Goal: Information Seeking & Learning: Learn about a topic

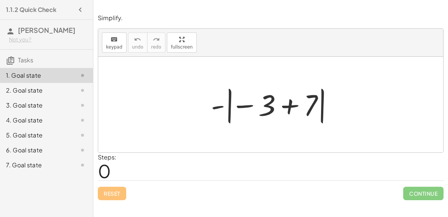
click at [239, 106] on div at bounding box center [273, 104] width 133 height 41
click at [221, 106] on div at bounding box center [273, 104] width 133 height 41
click at [289, 107] on div at bounding box center [273, 104] width 133 height 41
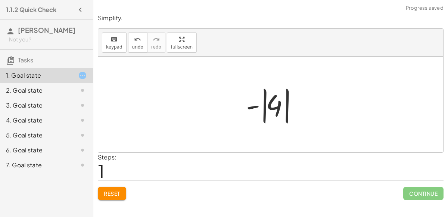
click at [255, 106] on div at bounding box center [273, 104] width 63 height 41
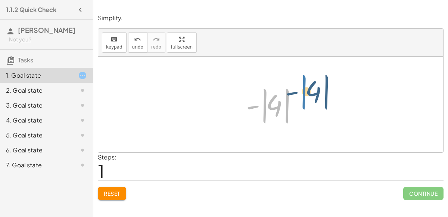
drag, startPoint x: 263, startPoint y: 106, endPoint x: 321, endPoint y: 100, distance: 58.4
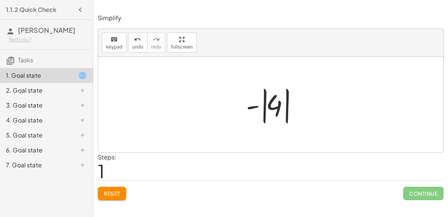
click at [273, 102] on div at bounding box center [273, 104] width 63 height 41
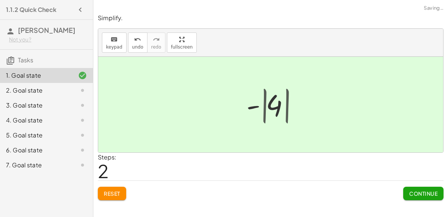
click at [273, 102] on div at bounding box center [273, 104] width 51 height 37
click at [422, 193] on span "Continue" at bounding box center [423, 193] width 28 height 7
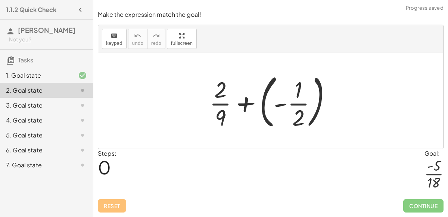
click at [243, 108] on div at bounding box center [273, 101] width 135 height 62
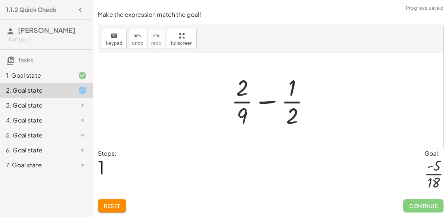
click at [268, 100] on div at bounding box center [273, 100] width 93 height 57
click at [291, 112] on div at bounding box center [273, 100] width 93 height 57
click at [290, 112] on div at bounding box center [273, 100] width 93 height 57
click at [290, 95] on div at bounding box center [273, 100] width 93 height 57
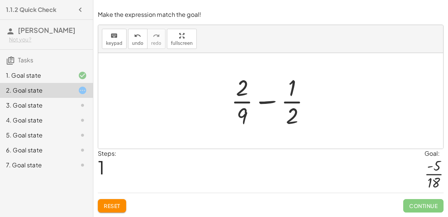
click at [242, 113] on div at bounding box center [273, 100] width 93 height 57
click at [240, 96] on div at bounding box center [273, 100] width 93 height 57
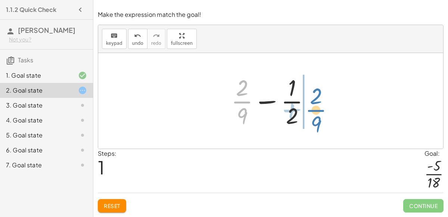
drag, startPoint x: 240, startPoint y: 96, endPoint x: 311, endPoint y: 102, distance: 71.6
click at [311, 102] on div at bounding box center [273, 100] width 93 height 57
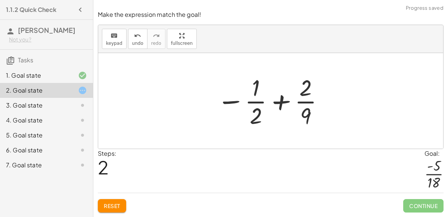
click at [278, 101] on div at bounding box center [270, 100] width 115 height 57
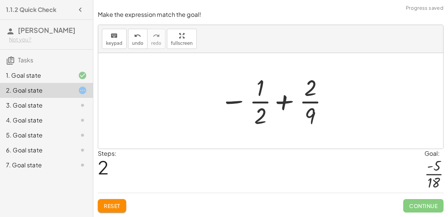
click at [281, 104] on div at bounding box center [273, 100] width 115 height 57
click at [233, 98] on div at bounding box center [273, 100] width 115 height 57
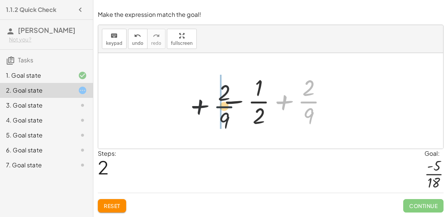
drag, startPoint x: 309, startPoint y: 105, endPoint x: 217, endPoint y: 110, distance: 92.7
click at [217, 110] on div at bounding box center [273, 100] width 115 height 57
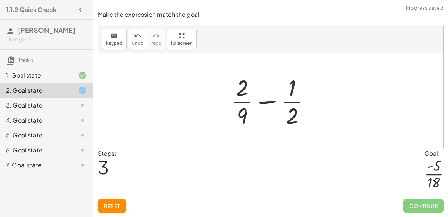
click at [263, 102] on div at bounding box center [273, 100] width 93 height 57
click at [263, 102] on div at bounding box center [273, 100] width 126 height 57
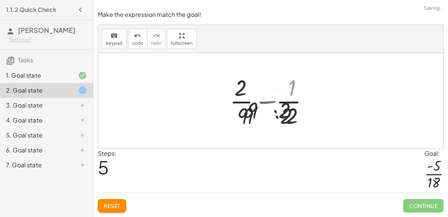
click at [263, 102] on div at bounding box center [274, 100] width 92 height 57
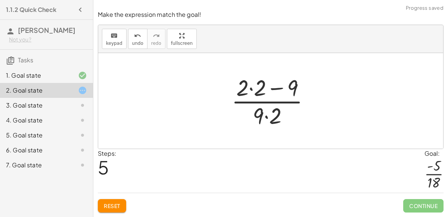
click at [275, 89] on div at bounding box center [274, 100] width 92 height 57
click at [266, 117] on div at bounding box center [274, 100] width 92 height 57
click at [251, 91] on div at bounding box center [274, 100] width 92 height 57
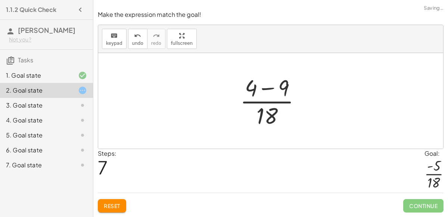
click at [265, 89] on div at bounding box center [273, 100] width 74 height 57
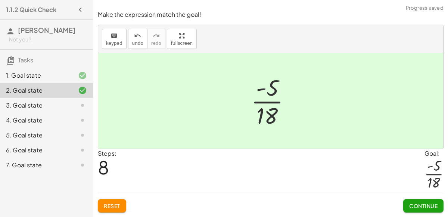
click at [419, 200] on button "Continue" at bounding box center [423, 205] width 40 height 13
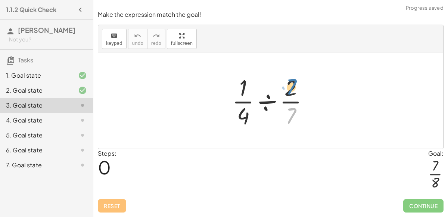
drag, startPoint x: 292, startPoint y: 113, endPoint x: 291, endPoint y: 84, distance: 29.1
click at [291, 84] on div at bounding box center [273, 100] width 90 height 57
click at [266, 105] on div at bounding box center [273, 100] width 90 height 57
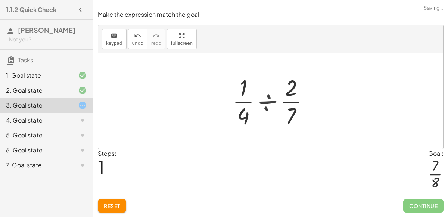
click at [266, 105] on div at bounding box center [274, 100] width 72 height 57
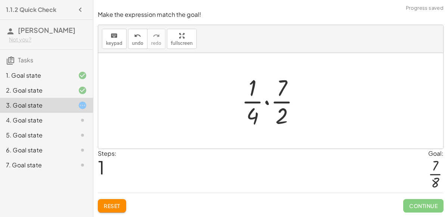
click at [266, 105] on div at bounding box center [274, 100] width 72 height 57
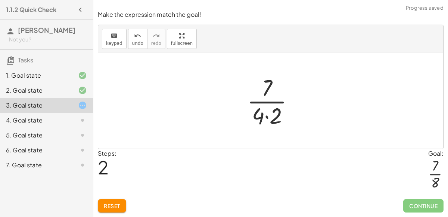
click at [265, 118] on div at bounding box center [273, 100] width 60 height 57
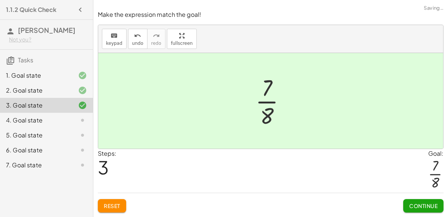
click at [413, 204] on span "Continue" at bounding box center [423, 205] width 28 height 7
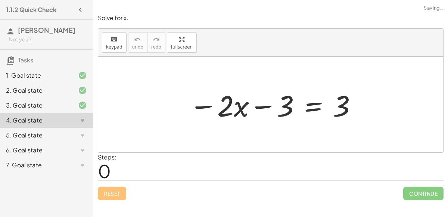
click at [260, 105] on div at bounding box center [273, 104] width 176 height 38
click at [313, 108] on div at bounding box center [273, 104] width 176 height 38
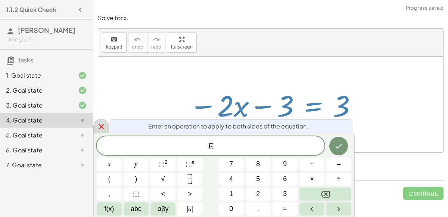
click at [100, 128] on icon at bounding box center [101, 126] width 9 height 9
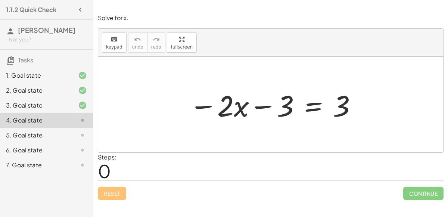
click at [209, 105] on div at bounding box center [273, 104] width 176 height 38
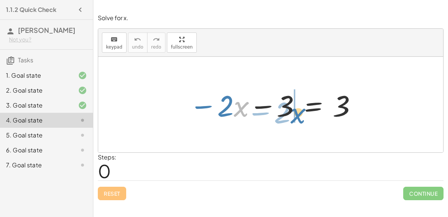
drag, startPoint x: 239, startPoint y: 107, endPoint x: 296, endPoint y: 113, distance: 57.4
click at [296, 113] on div at bounding box center [273, 104] width 176 height 38
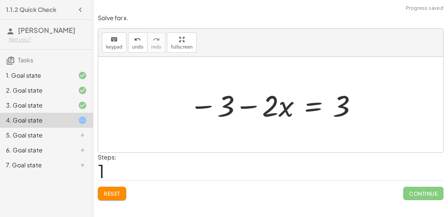
click at [252, 104] on div at bounding box center [273, 104] width 176 height 38
drag, startPoint x: 281, startPoint y: 109, endPoint x: 369, endPoint y: 106, distance: 87.7
click at [369, 106] on div "− · 2 · x − 3 = 3 · x − · 2 · x − 3 = 3" at bounding box center [270, 105] width 345 height 96
drag, startPoint x: 282, startPoint y: 106, endPoint x: 350, endPoint y: 108, distance: 67.6
click at [350, 108] on div at bounding box center [273, 104] width 176 height 38
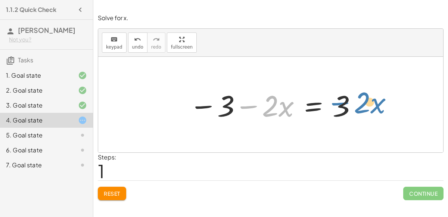
drag, startPoint x: 282, startPoint y: 105, endPoint x: 373, endPoint y: 102, distance: 91.5
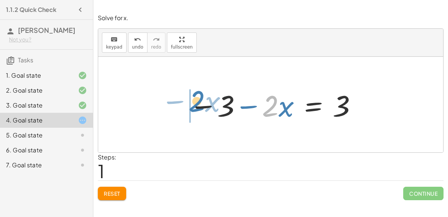
drag, startPoint x: 262, startPoint y: 111, endPoint x: 186, endPoint y: 107, distance: 76.2
click at [186, 107] on div at bounding box center [273, 104] width 176 height 38
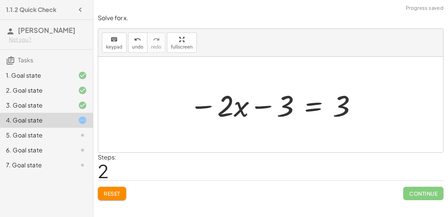
click at [255, 103] on div at bounding box center [273, 104] width 176 height 38
click at [256, 108] on div at bounding box center [273, 104] width 176 height 38
click at [254, 107] on div at bounding box center [273, 104] width 176 height 38
click at [104, 193] on span "Reset" at bounding box center [112, 193] width 16 height 7
click at [265, 107] on div at bounding box center [273, 104] width 176 height 38
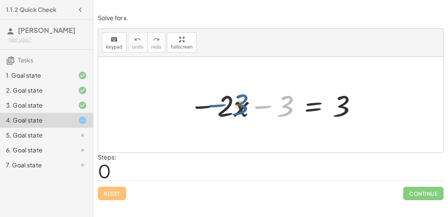
drag, startPoint x: 282, startPoint y: 108, endPoint x: 234, endPoint y: 107, distance: 48.9
click at [234, 107] on div at bounding box center [273, 104] width 176 height 38
drag, startPoint x: 290, startPoint y: 104, endPoint x: 185, endPoint y: 109, distance: 105.0
click at [185, 109] on div at bounding box center [273, 104] width 176 height 38
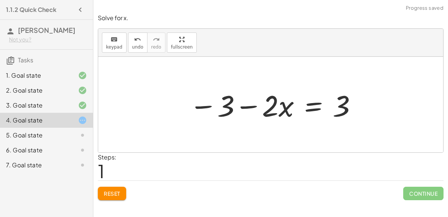
click at [246, 105] on div at bounding box center [273, 104] width 176 height 38
drag, startPoint x: 222, startPoint y: 106, endPoint x: 300, endPoint y: 101, distance: 78.1
click at [300, 101] on div at bounding box center [273, 104] width 176 height 38
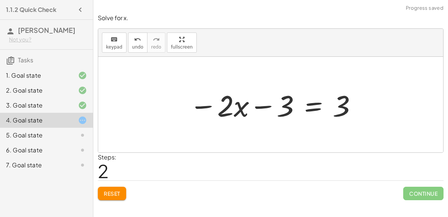
click at [111, 195] on span "Reset" at bounding box center [112, 193] width 16 height 7
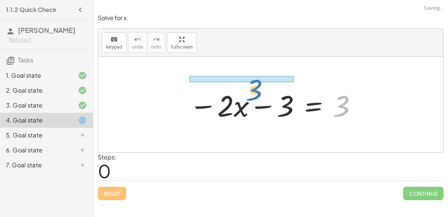
drag, startPoint x: 344, startPoint y: 103, endPoint x: 257, endPoint y: 86, distance: 88.9
click at [257, 86] on div at bounding box center [273, 104] width 176 height 38
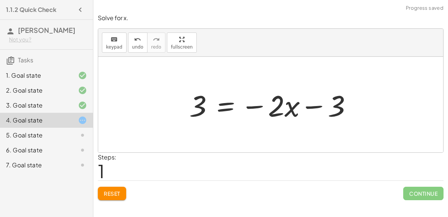
click at [257, 102] on div at bounding box center [273, 104] width 176 height 38
click at [258, 105] on div at bounding box center [273, 104] width 176 height 38
click at [312, 106] on div at bounding box center [273, 104] width 176 height 38
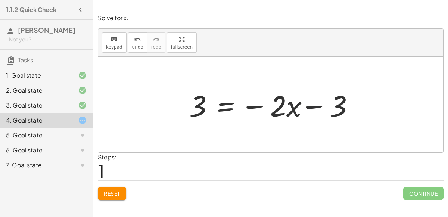
click at [255, 106] on div at bounding box center [273, 104] width 176 height 38
click at [111, 192] on span "Reset" at bounding box center [112, 193] width 16 height 7
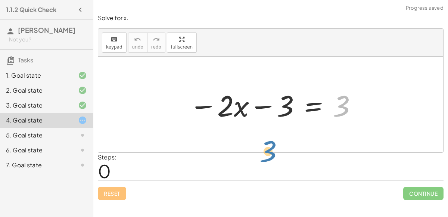
drag, startPoint x: 344, startPoint y: 102, endPoint x: 270, endPoint y: 147, distance: 86.1
click at [266, 103] on div at bounding box center [273, 104] width 176 height 38
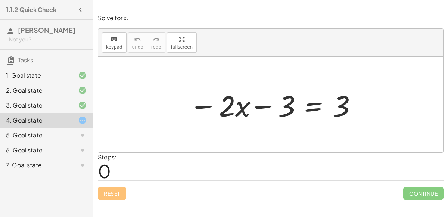
click at [266, 103] on div at bounding box center [273, 104] width 176 height 38
click at [312, 109] on div at bounding box center [273, 104] width 176 height 38
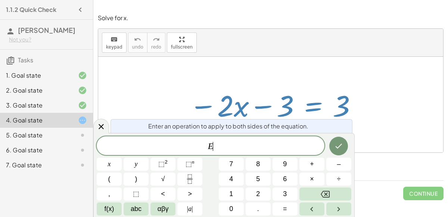
click at [312, 109] on div at bounding box center [273, 104] width 176 height 38
click at [99, 128] on icon at bounding box center [101, 126] width 5 height 5
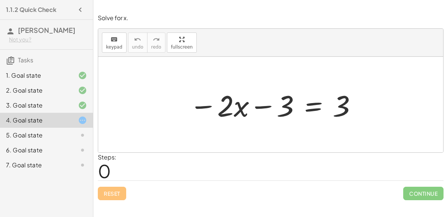
click at [310, 106] on div at bounding box center [273, 104] width 176 height 38
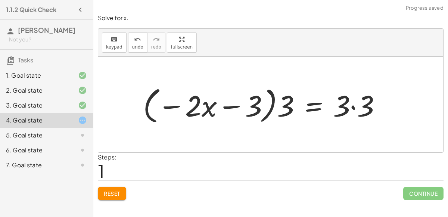
click at [352, 106] on div at bounding box center [264, 104] width 251 height 43
click at [232, 104] on div at bounding box center [251, 104] width 225 height 43
click at [175, 104] on div at bounding box center [251, 104] width 225 height 43
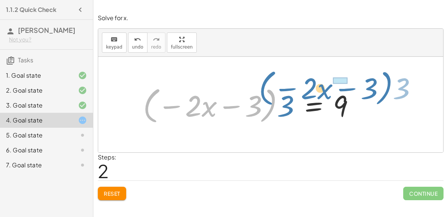
drag, startPoint x: 144, startPoint y: 104, endPoint x: 264, endPoint y: 85, distance: 121.7
click at [264, 85] on div at bounding box center [251, 104] width 225 height 43
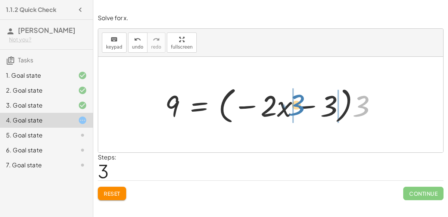
drag, startPoint x: 357, startPoint y: 112, endPoint x: 290, endPoint y: 111, distance: 67.5
click at [290, 111] on div at bounding box center [273, 104] width 225 height 43
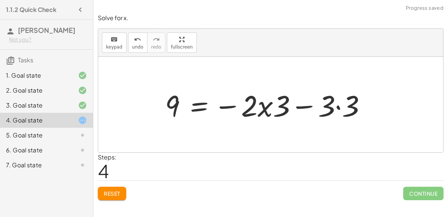
click at [265, 110] on div at bounding box center [268, 104] width 215 height 38
click at [304, 104] on div at bounding box center [268, 104] width 215 height 38
click at [339, 105] on div at bounding box center [268, 104] width 215 height 38
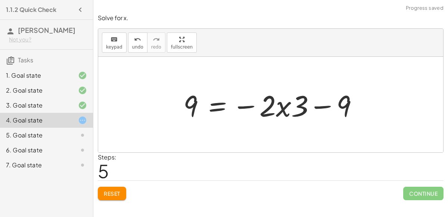
click at [119, 184] on div "Reset Continue" at bounding box center [271, 190] width 346 height 20
click at [118, 192] on span "Reset" at bounding box center [112, 193] width 16 height 7
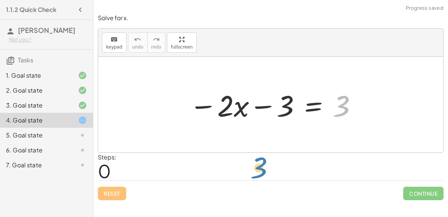
drag, startPoint x: 344, startPoint y: 106, endPoint x: 260, endPoint y: 170, distance: 105.4
click at [301, 106] on div at bounding box center [273, 104] width 176 height 38
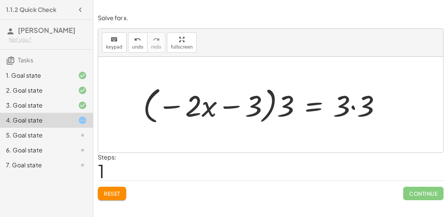
click at [354, 107] on div at bounding box center [264, 104] width 251 height 43
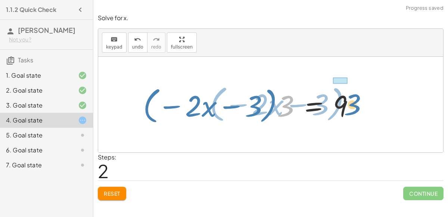
drag, startPoint x: 288, startPoint y: 109, endPoint x: 356, endPoint y: 107, distance: 67.2
click at [356, 107] on div at bounding box center [251, 104] width 225 height 43
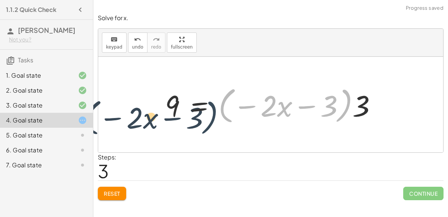
drag, startPoint x: 345, startPoint y: 107, endPoint x: 196, endPoint y: 115, distance: 149.5
click at [196, 115] on div at bounding box center [273, 104] width 225 height 43
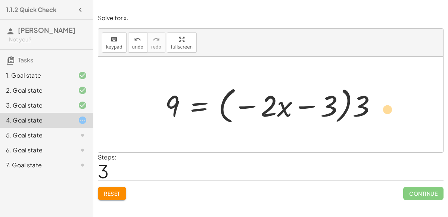
drag, startPoint x: 174, startPoint y: 105, endPoint x: 390, endPoint y: 108, distance: 216.4
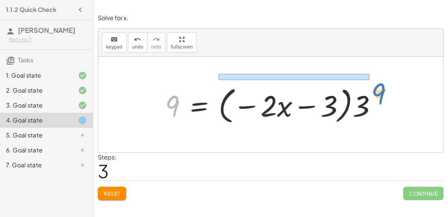
drag, startPoint x: 175, startPoint y: 101, endPoint x: 385, endPoint y: 94, distance: 210.2
click at [385, 94] on div at bounding box center [273, 104] width 225 height 43
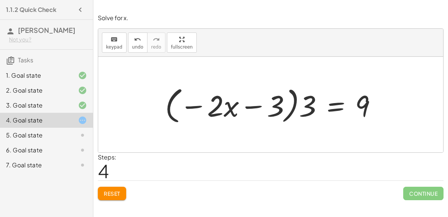
click at [256, 106] on div at bounding box center [273, 104] width 225 height 43
click at [308, 106] on div at bounding box center [273, 104] width 225 height 43
click at [308, 106] on div at bounding box center [273, 104] width 215 height 38
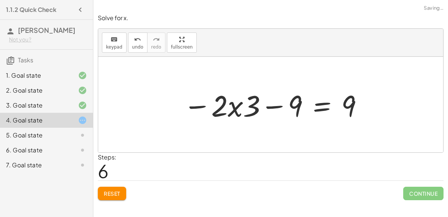
click at [280, 106] on div at bounding box center [273, 104] width 188 height 38
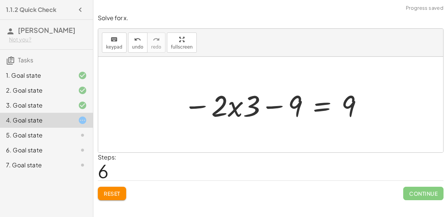
click at [208, 108] on div at bounding box center [273, 104] width 188 height 38
click at [203, 106] on div at bounding box center [273, 104] width 188 height 38
click at [234, 106] on div at bounding box center [273, 104] width 188 height 38
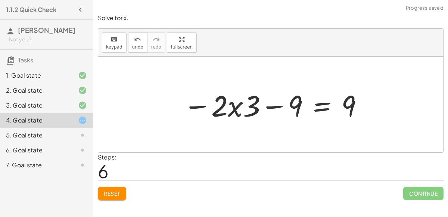
click at [234, 106] on div at bounding box center [273, 104] width 188 height 38
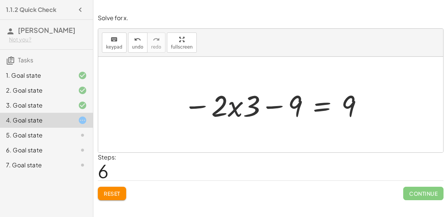
click at [234, 106] on div at bounding box center [273, 104] width 188 height 38
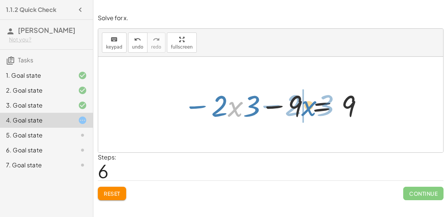
drag, startPoint x: 234, startPoint y: 106, endPoint x: 307, endPoint y: 105, distance: 73.1
click at [307, 105] on div at bounding box center [273, 104] width 188 height 38
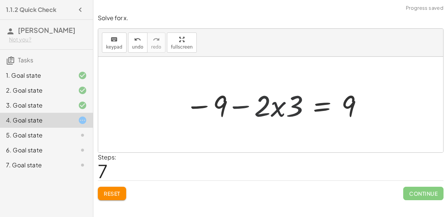
click at [288, 109] on div at bounding box center [273, 104] width 188 height 38
drag, startPoint x: 279, startPoint y: 103, endPoint x: 291, endPoint y: 109, distance: 13.7
click at [291, 109] on div at bounding box center [273, 104] width 188 height 38
click at [242, 103] on div at bounding box center [273, 104] width 188 height 38
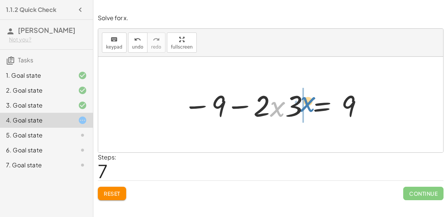
drag, startPoint x: 277, startPoint y: 109, endPoint x: 305, endPoint y: 105, distance: 27.9
click at [305, 105] on div at bounding box center [273, 104] width 188 height 38
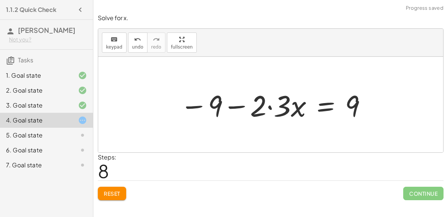
click at [269, 106] on div at bounding box center [273, 104] width 195 height 38
click at [269, 106] on div at bounding box center [285, 104] width 171 height 38
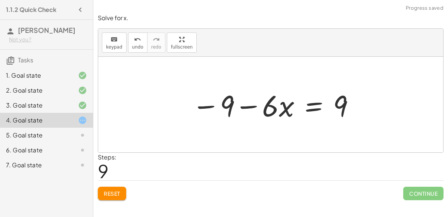
click at [250, 106] on div at bounding box center [273, 104] width 171 height 38
click at [209, 103] on div at bounding box center [273, 104] width 171 height 38
drag, startPoint x: 227, startPoint y: 103, endPoint x: 310, endPoint y: 106, distance: 82.9
click at [310, 106] on div at bounding box center [273, 104] width 171 height 38
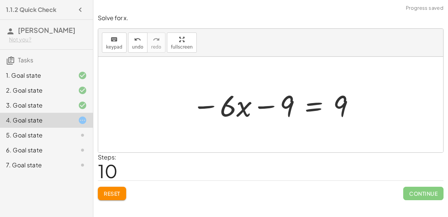
click at [272, 105] on div at bounding box center [273, 104] width 171 height 38
drag, startPoint x: 287, startPoint y: 107, endPoint x: 368, endPoint y: 100, distance: 81.6
drag, startPoint x: 342, startPoint y: 104, endPoint x: 186, endPoint y: 112, distance: 156.5
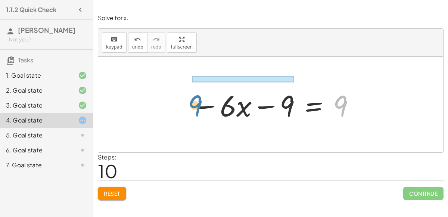
drag, startPoint x: 334, startPoint y: 102, endPoint x: 193, endPoint y: 98, distance: 141.5
click at [193, 98] on div at bounding box center [273, 104] width 171 height 38
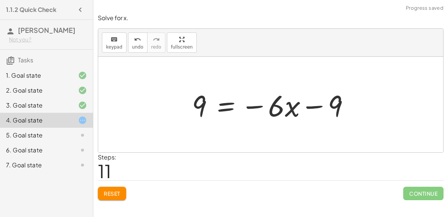
click at [256, 104] on div at bounding box center [273, 104] width 171 height 38
click at [310, 106] on div at bounding box center [273, 104] width 171 height 38
click at [274, 107] on div at bounding box center [273, 104] width 171 height 38
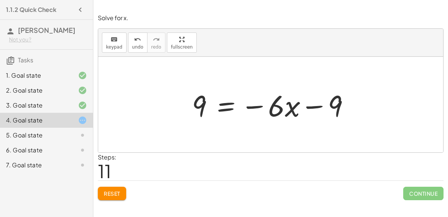
click at [275, 107] on div at bounding box center [273, 104] width 171 height 38
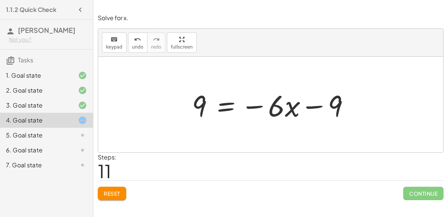
click at [275, 107] on div at bounding box center [273, 104] width 171 height 38
click at [200, 108] on div at bounding box center [273, 104] width 171 height 38
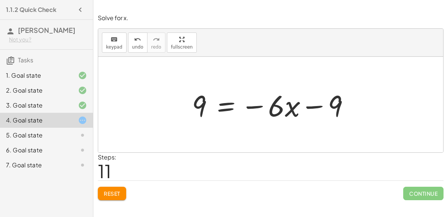
click at [351, 100] on div at bounding box center [273, 104] width 171 height 38
click at [339, 100] on div at bounding box center [273, 104] width 171 height 38
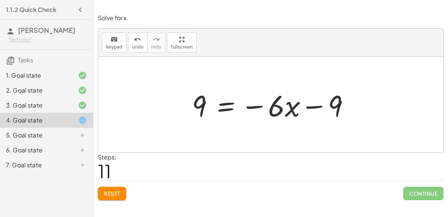
click at [339, 100] on div at bounding box center [273, 104] width 171 height 38
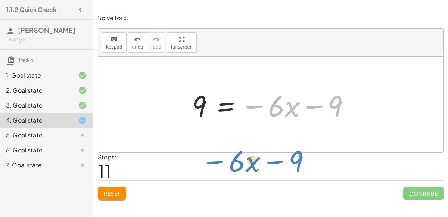
drag, startPoint x: 339, startPoint y: 100, endPoint x: 298, endPoint y: 156, distance: 68.4
click at [0, 0] on div "Solve for x. keyboard keypad undo undo redo redo fullscreen − · 2 · x − 3 = 3 ·…" at bounding box center [0, 0] width 0 height 0
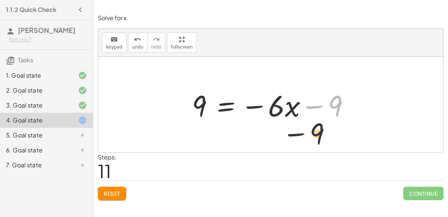
drag, startPoint x: 335, startPoint y: 106, endPoint x: 299, endPoint y: 153, distance: 58.3
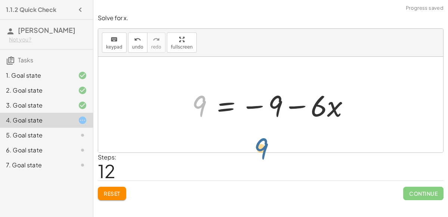
drag, startPoint x: 203, startPoint y: 101, endPoint x: 286, endPoint y: 144, distance: 93.4
click at [286, 144] on div "− · 2 · x − 3 = 3 · ( − · 2 · x − 3 ) · 3 = · 3 · 3 · ( − · 2 · x − 3 ) · 3 = 9…" at bounding box center [270, 105] width 345 height 96
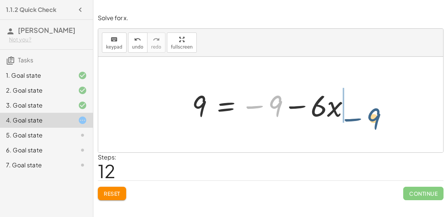
drag, startPoint x: 278, startPoint y: 108, endPoint x: 376, endPoint y: 119, distance: 99.1
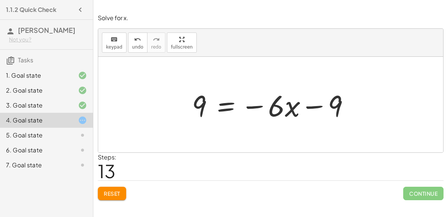
click at [0, 0] on div "Solve for x. keyboard keypad undo undo redo redo fullscreen − · 2 · x − 3 = 3 ·…" at bounding box center [0, 0] width 0 height 0
click at [103, 193] on button "Reset" at bounding box center [112, 193] width 28 height 13
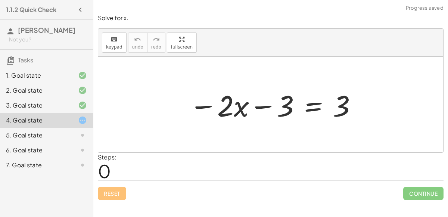
click at [70, 135] on div at bounding box center [76, 135] width 21 height 9
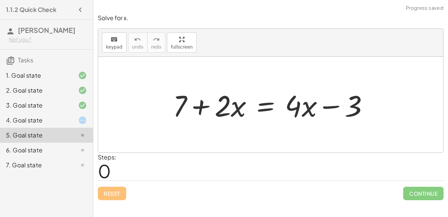
click at [200, 104] on div at bounding box center [273, 104] width 209 height 38
click at [202, 105] on div at bounding box center [273, 104] width 209 height 38
drag, startPoint x: 222, startPoint y: 106, endPoint x: 301, endPoint y: 103, distance: 78.8
click at [301, 103] on div at bounding box center [273, 104] width 209 height 38
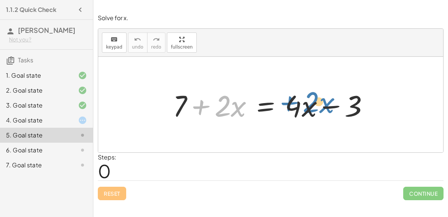
drag, startPoint x: 226, startPoint y: 104, endPoint x: 316, endPoint y: 101, distance: 89.6
click at [316, 101] on div at bounding box center [273, 104] width 209 height 38
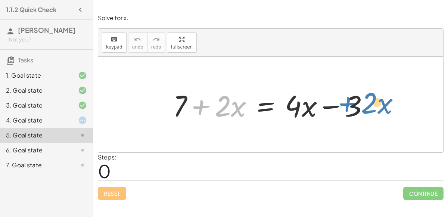
drag, startPoint x: 230, startPoint y: 108, endPoint x: 376, endPoint y: 105, distance: 146.3
click at [376, 105] on div at bounding box center [273, 104] width 209 height 38
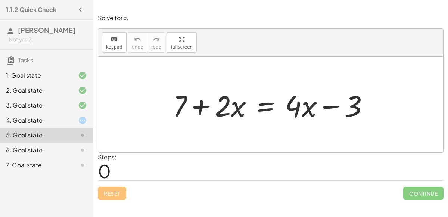
click at [204, 106] on div at bounding box center [273, 104] width 209 height 38
drag, startPoint x: 183, startPoint y: 101, endPoint x: 388, endPoint y: 98, distance: 204.5
click at [388, 98] on div "+ 7 + 7 + · 2 · x = + · 4 · x − 3" at bounding box center [270, 105] width 345 height 96
drag, startPoint x: 186, startPoint y: 101, endPoint x: 260, endPoint y: 105, distance: 74.0
click at [260, 105] on div at bounding box center [273, 104] width 209 height 38
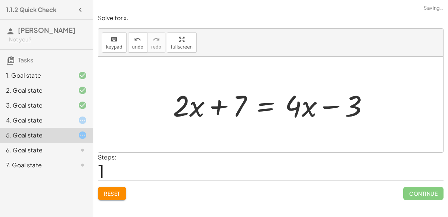
click at [217, 102] on div at bounding box center [273, 104] width 209 height 38
drag, startPoint x: 299, startPoint y: 106, endPoint x: 171, endPoint y: 107, distance: 127.6
click at [171, 107] on div at bounding box center [273, 104] width 209 height 38
click at [329, 106] on div at bounding box center [273, 104] width 209 height 38
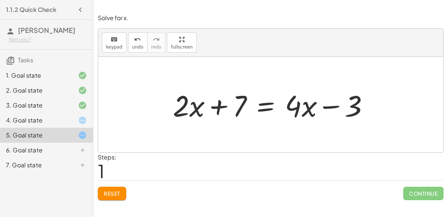
click at [329, 106] on div at bounding box center [273, 104] width 209 height 38
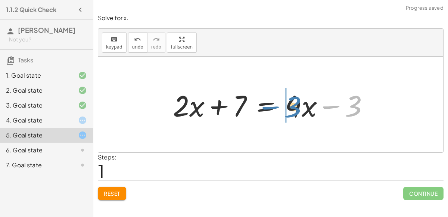
drag, startPoint x: 353, startPoint y: 110, endPoint x: 291, endPoint y: 109, distance: 62.7
click at [291, 109] on div at bounding box center [273, 104] width 209 height 38
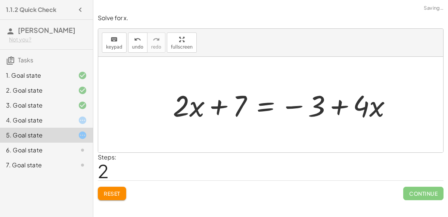
click at [335, 104] on div at bounding box center [285, 104] width 232 height 38
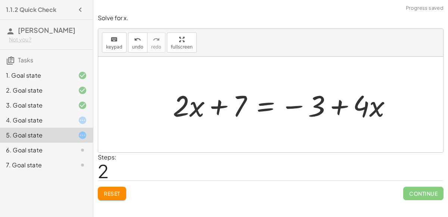
click at [335, 104] on div at bounding box center [285, 104] width 232 height 38
click at [111, 183] on div "Reset Continue" at bounding box center [271, 190] width 346 height 20
click at [113, 190] on span "Reset" at bounding box center [112, 193] width 16 height 7
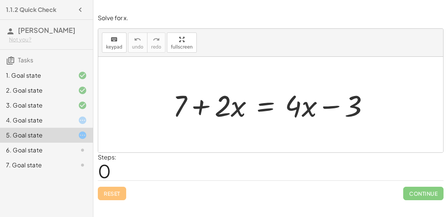
click at [396, 53] on div "keyboard keypad undo undo redo redo fullscreen" at bounding box center [270, 43] width 345 height 28
click at [195, 106] on div at bounding box center [273, 104] width 209 height 38
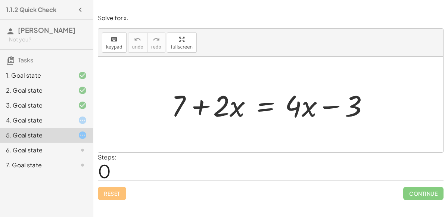
click at [195, 106] on div at bounding box center [273, 104] width 209 height 38
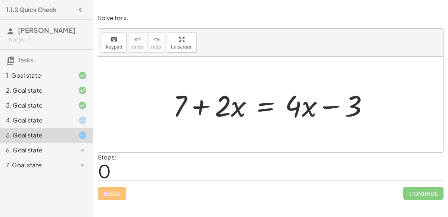
click at [195, 106] on div at bounding box center [273, 104] width 209 height 38
click at [272, 105] on div at bounding box center [273, 104] width 209 height 38
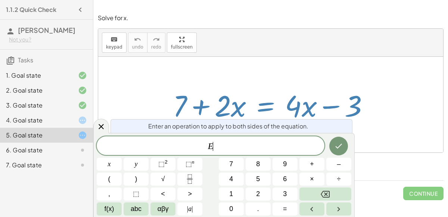
click at [272, 105] on div at bounding box center [273, 104] width 209 height 38
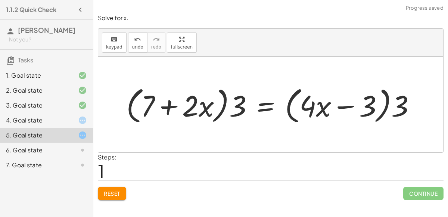
click at [166, 104] on div at bounding box center [273, 104] width 303 height 43
drag, startPoint x: 242, startPoint y: 104, endPoint x: 187, endPoint y: 105, distance: 54.8
click at [187, 105] on div at bounding box center [273, 104] width 303 height 43
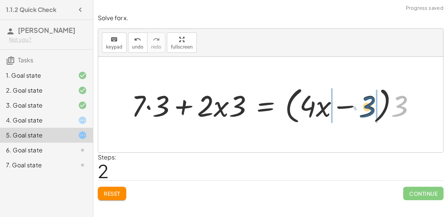
drag, startPoint x: 401, startPoint y: 103, endPoint x: 367, endPoint y: 104, distance: 34.0
click at [367, 104] on div at bounding box center [276, 104] width 297 height 43
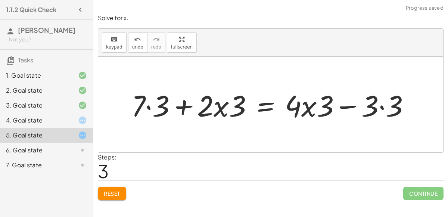
click at [381, 106] on div at bounding box center [274, 104] width 292 height 38
click at [150, 105] on div at bounding box center [260, 104] width 265 height 38
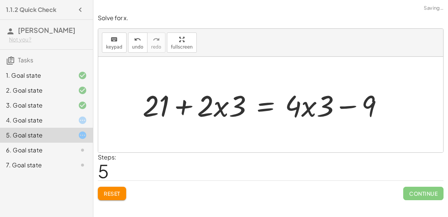
click at [342, 106] on div at bounding box center [266, 104] width 254 height 38
click at [341, 106] on div at bounding box center [266, 104] width 254 height 38
drag, startPoint x: 325, startPoint y: 106, endPoint x: 375, endPoint y: 101, distance: 49.5
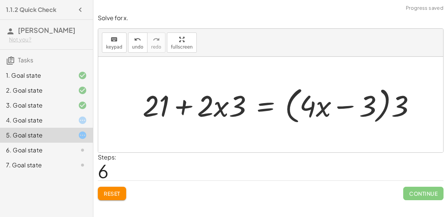
click at [400, 106] on div at bounding box center [282, 104] width 286 height 43
click at [348, 106] on div at bounding box center [282, 104] width 286 height 43
click at [164, 104] on div at bounding box center [282, 104] width 286 height 43
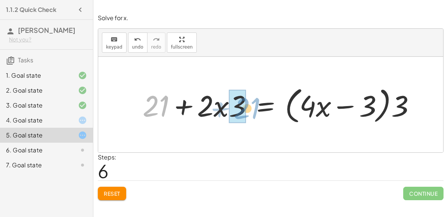
drag, startPoint x: 167, startPoint y: 106, endPoint x: 260, endPoint y: 107, distance: 92.6
click at [260, 107] on div at bounding box center [282, 104] width 286 height 43
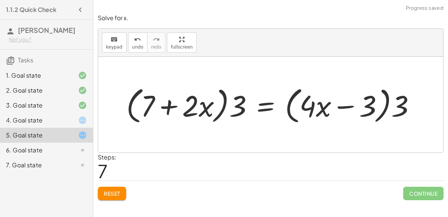
click at [112, 196] on button "Reset" at bounding box center [112, 193] width 28 height 13
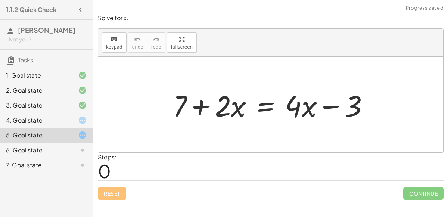
click at [329, 107] on div at bounding box center [273, 104] width 209 height 38
click at [313, 107] on div at bounding box center [273, 104] width 209 height 38
click at [297, 106] on div at bounding box center [273, 104] width 209 height 38
click at [303, 107] on div at bounding box center [273, 104] width 209 height 38
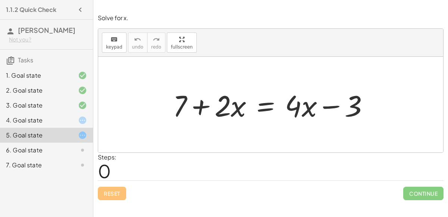
click at [303, 107] on div at bounding box center [273, 104] width 209 height 38
click at [357, 103] on div at bounding box center [273, 104] width 209 height 38
click at [268, 107] on div at bounding box center [273, 104] width 209 height 38
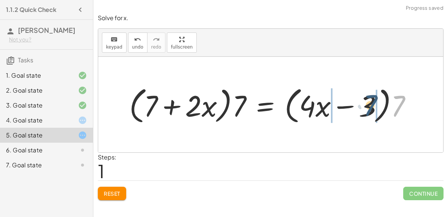
drag, startPoint x: 396, startPoint y: 106, endPoint x: 368, endPoint y: 105, distance: 28.0
click at [368, 105] on div at bounding box center [273, 104] width 296 height 43
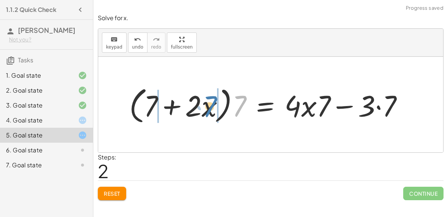
drag, startPoint x: 237, startPoint y: 107, endPoint x: 209, endPoint y: 108, distance: 28.7
click at [209, 108] on div at bounding box center [268, 104] width 287 height 43
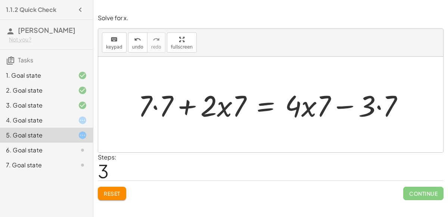
click at [156, 106] on div at bounding box center [273, 104] width 278 height 38
click at [378, 107] on div at bounding box center [275, 104] width 275 height 38
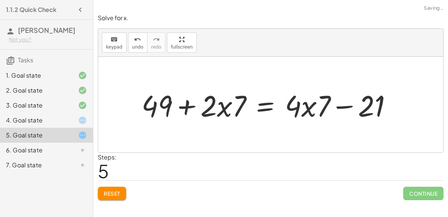
click at [348, 105] on div at bounding box center [270, 104] width 264 height 38
click at [179, 104] on div at bounding box center [270, 104] width 264 height 38
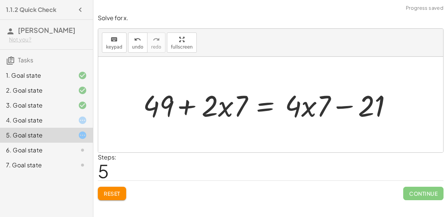
click at [182, 106] on div at bounding box center [270, 104] width 264 height 38
click at [184, 108] on div at bounding box center [270, 104] width 264 height 38
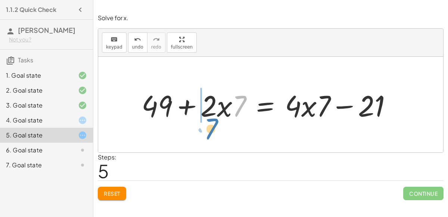
drag, startPoint x: 241, startPoint y: 106, endPoint x: 214, endPoint y: 129, distance: 35.7
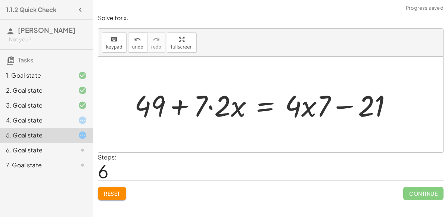
click at [210, 107] on div at bounding box center [266, 104] width 271 height 38
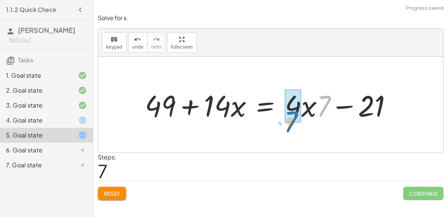
drag, startPoint x: 324, startPoint y: 106, endPoint x: 291, endPoint y: 121, distance: 35.6
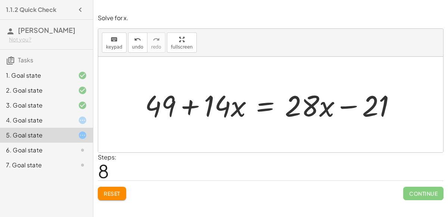
click at [341, 105] on div at bounding box center [273, 104] width 265 height 38
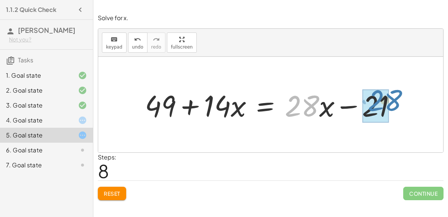
drag, startPoint x: 301, startPoint y: 110, endPoint x: 385, endPoint y: 103, distance: 83.8
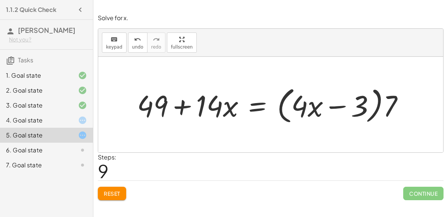
click at [187, 106] on div at bounding box center [273, 104] width 280 height 43
click at [182, 107] on div at bounding box center [273, 104] width 280 height 43
click at [111, 191] on span "Reset" at bounding box center [112, 193] width 16 height 7
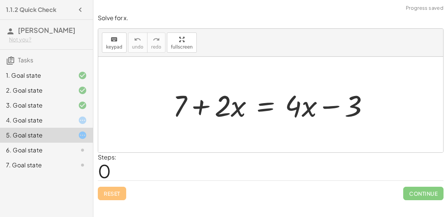
click at [42, 150] on div "6. Goal state" at bounding box center [36, 150] width 60 height 9
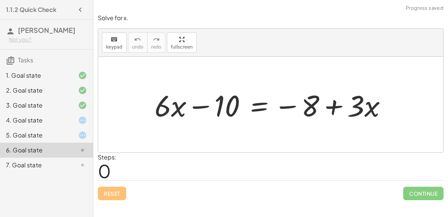
click at [201, 106] on div at bounding box center [274, 104] width 246 height 38
click at [285, 106] on div at bounding box center [274, 104] width 246 height 38
click at [342, 107] on div at bounding box center [274, 104] width 246 height 38
click at [332, 104] on div at bounding box center [274, 104] width 246 height 38
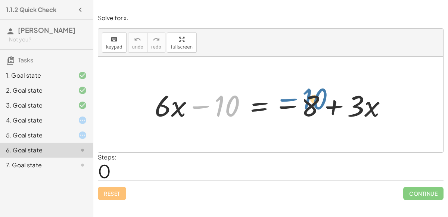
drag, startPoint x: 223, startPoint y: 106, endPoint x: 309, endPoint y: 100, distance: 85.7
click at [309, 100] on div at bounding box center [274, 104] width 246 height 38
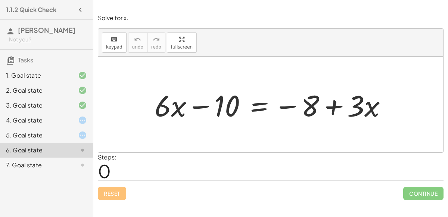
click at [59, 160] on div "7. Goal state" at bounding box center [36, 164] width 60 height 9
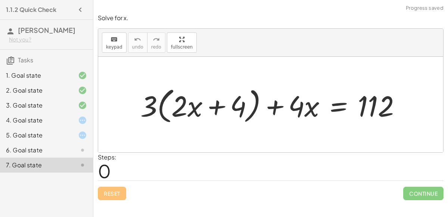
click at [218, 105] on div at bounding box center [274, 105] width 274 height 42
click at [271, 108] on div at bounding box center [274, 105] width 274 height 42
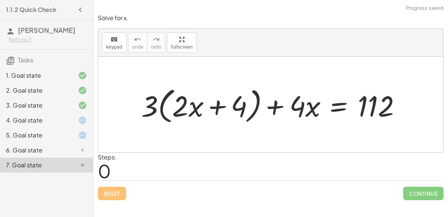
click at [280, 109] on div at bounding box center [274, 105] width 274 height 42
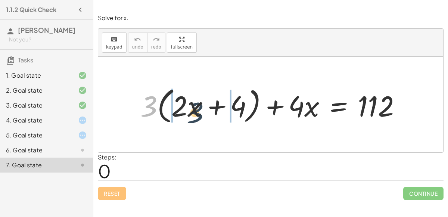
drag, startPoint x: 152, startPoint y: 103, endPoint x: 206, endPoint y: 109, distance: 54.4
click at [206, 109] on div at bounding box center [274, 105] width 274 height 42
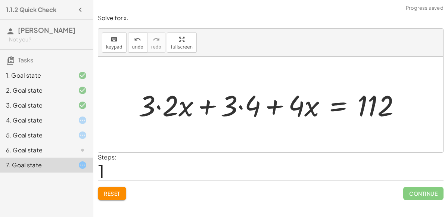
click at [159, 106] on div at bounding box center [273, 104] width 276 height 38
click at [240, 107] on div at bounding box center [284, 104] width 252 height 38
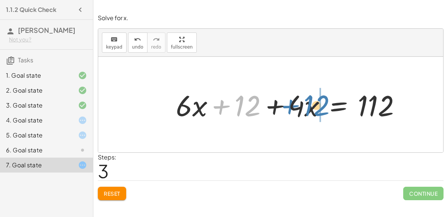
drag, startPoint x: 241, startPoint y: 107, endPoint x: 311, endPoint y: 107, distance: 69.8
click at [311, 107] on div at bounding box center [291, 104] width 238 height 38
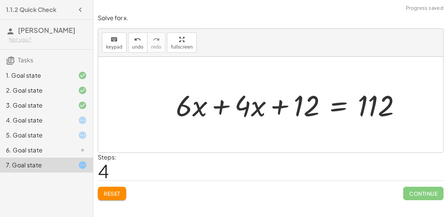
click at [274, 101] on div at bounding box center [291, 104] width 238 height 38
click at [277, 105] on div at bounding box center [291, 104] width 238 height 38
click at [222, 104] on div at bounding box center [291, 104] width 238 height 38
click at [222, 104] on div at bounding box center [316, 104] width 188 height 38
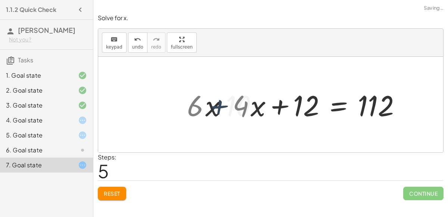
click at [222, 104] on div at bounding box center [316, 104] width 188 height 38
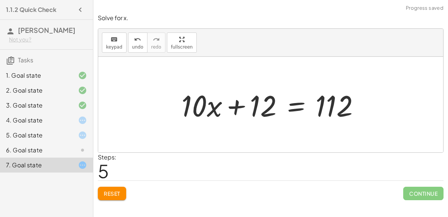
click at [235, 107] on div at bounding box center [273, 104] width 191 height 38
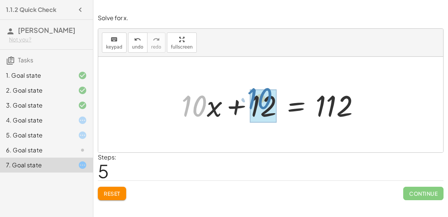
drag, startPoint x: 194, startPoint y: 108, endPoint x: 259, endPoint y: 102, distance: 64.5
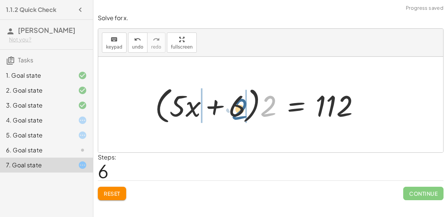
drag, startPoint x: 268, startPoint y: 111, endPoint x: 237, endPoint y: 113, distance: 30.6
click at [237, 113] on div at bounding box center [260, 104] width 218 height 43
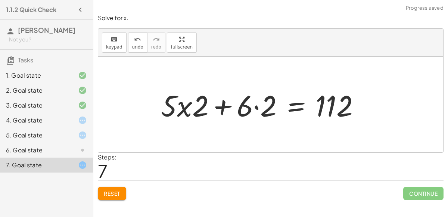
click at [255, 106] on div at bounding box center [263, 104] width 212 height 38
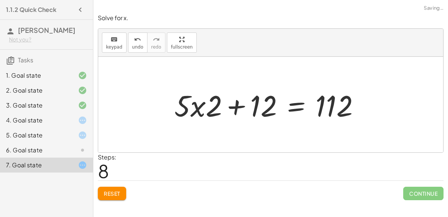
click at [197, 107] on div at bounding box center [270, 104] width 198 height 38
drag, startPoint x: 182, startPoint y: 105, endPoint x: 210, endPoint y: 107, distance: 28.1
click at [234, 109] on div at bounding box center [273, 104] width 191 height 38
click at [118, 193] on span "Reset" at bounding box center [112, 193] width 16 height 7
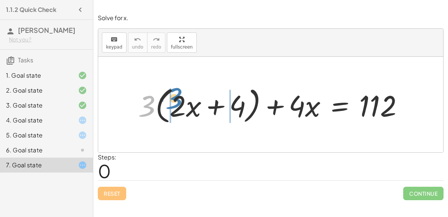
drag, startPoint x: 141, startPoint y: 110, endPoint x: 169, endPoint y: 102, distance: 29.2
click at [169, 102] on div at bounding box center [273, 104] width 279 height 43
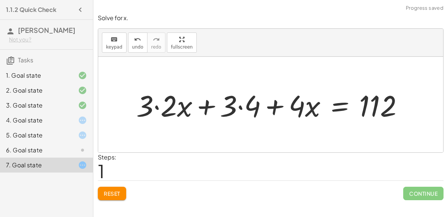
click at [240, 107] on div at bounding box center [272, 104] width 280 height 38
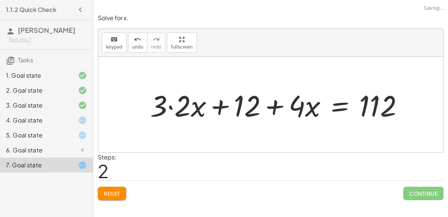
click at [171, 107] on div at bounding box center [279, 104] width 266 height 38
click at [221, 105] on div at bounding box center [291, 104] width 243 height 38
click at [218, 106] on div at bounding box center [291, 104] width 243 height 38
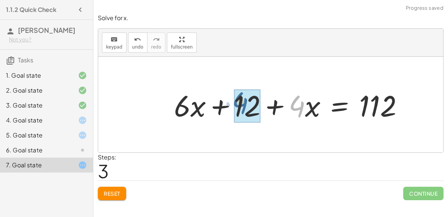
drag, startPoint x: 299, startPoint y: 110, endPoint x: 243, endPoint y: 107, distance: 56.4
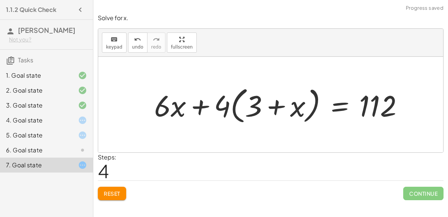
click at [114, 197] on button "Reset" at bounding box center [112, 193] width 28 height 13
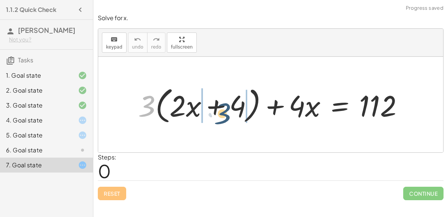
drag, startPoint x: 152, startPoint y: 106, endPoint x: 229, endPoint y: 113, distance: 77.2
click at [229, 113] on div at bounding box center [273, 104] width 279 height 43
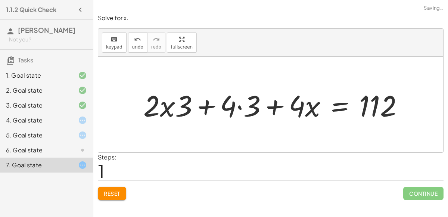
click at [239, 105] on div at bounding box center [276, 104] width 273 height 38
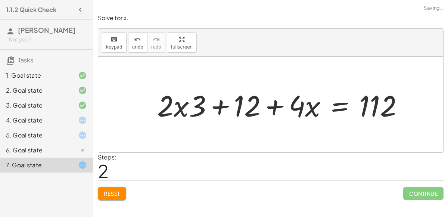
click at [183, 104] on div at bounding box center [282, 104] width 259 height 38
drag, startPoint x: 194, startPoint y: 107, endPoint x: 159, endPoint y: 101, distance: 34.8
click at [218, 104] on div at bounding box center [291, 104] width 243 height 38
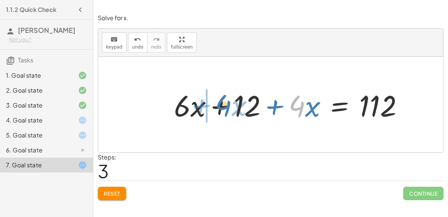
drag, startPoint x: 300, startPoint y: 107, endPoint x: 228, endPoint y: 108, distance: 72.0
click at [228, 108] on div at bounding box center [291, 104] width 243 height 38
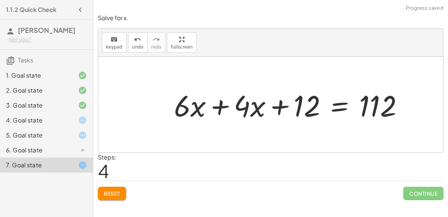
click at [222, 108] on div at bounding box center [291, 104] width 243 height 38
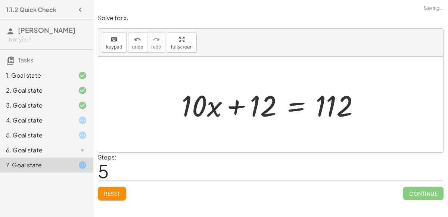
click at [224, 105] on div at bounding box center [273, 104] width 191 height 38
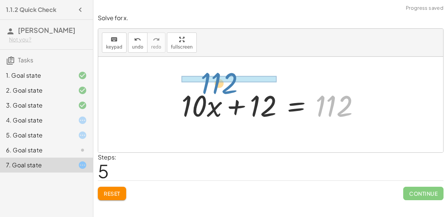
drag, startPoint x: 330, startPoint y: 103, endPoint x: 215, endPoint y: 76, distance: 117.7
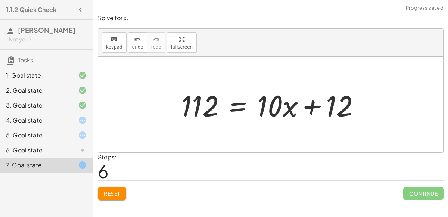
click at [314, 106] on div at bounding box center [273, 104] width 191 height 38
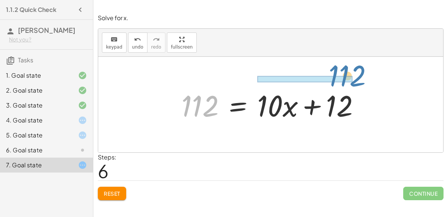
drag, startPoint x: 206, startPoint y: 98, endPoint x: 357, endPoint y: 64, distance: 154.8
click at [357, 64] on div "+ · 3 · ( + · 2 · x + 4 ) + · 4 · x = 112 + · 2 · x · 3 + · 4 · 3 + · 4 · x = 1…" at bounding box center [270, 105] width 345 height 96
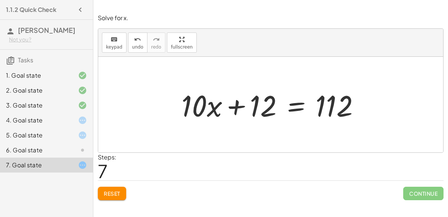
click at [356, 60] on div at bounding box center [270, 105] width 345 height 96
click at [238, 104] on div at bounding box center [273, 104] width 191 height 38
click at [279, 106] on div at bounding box center [273, 104] width 191 height 38
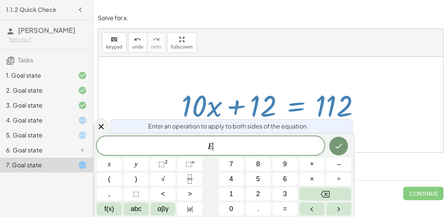
click at [279, 106] on div at bounding box center [273, 104] width 191 height 38
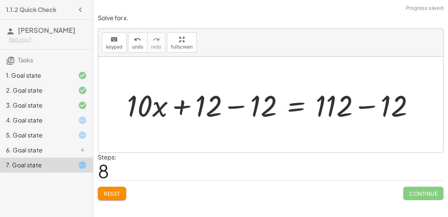
click at [243, 103] on div at bounding box center [273, 104] width 301 height 38
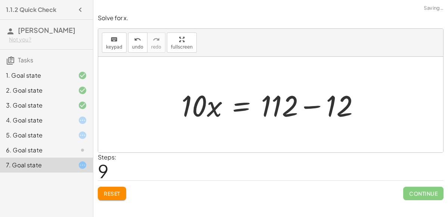
click at [313, 107] on div at bounding box center [273, 104] width 191 height 38
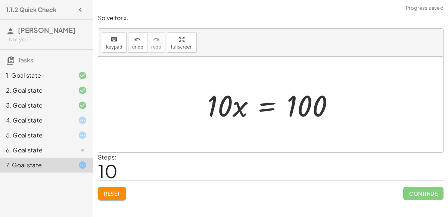
click at [265, 106] on div at bounding box center [273, 104] width 140 height 38
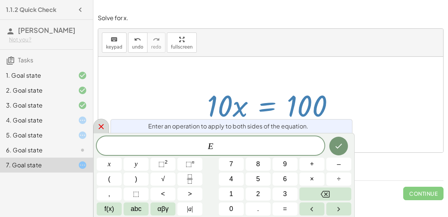
click at [104, 125] on icon at bounding box center [101, 126] width 9 height 9
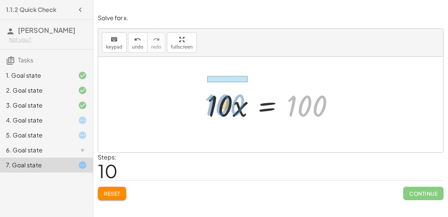
drag, startPoint x: 324, startPoint y: 102, endPoint x: 242, endPoint y: 100, distance: 81.7
click at [242, 100] on div at bounding box center [273, 104] width 140 height 38
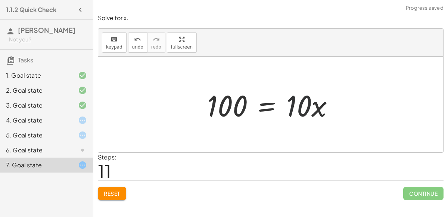
click at [303, 107] on div at bounding box center [273, 104] width 140 height 38
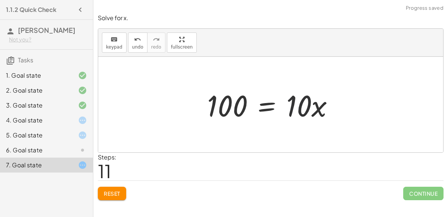
click at [241, 107] on div at bounding box center [273, 104] width 140 height 38
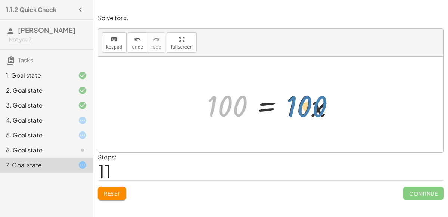
drag, startPoint x: 241, startPoint y: 107, endPoint x: 321, endPoint y: 108, distance: 79.5
click at [321, 108] on div at bounding box center [273, 104] width 140 height 38
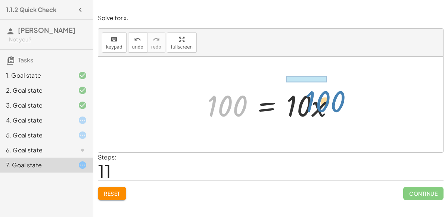
drag, startPoint x: 227, startPoint y: 98, endPoint x: 318, endPoint y: 86, distance: 91.4
click at [318, 86] on div at bounding box center [273, 104] width 140 height 38
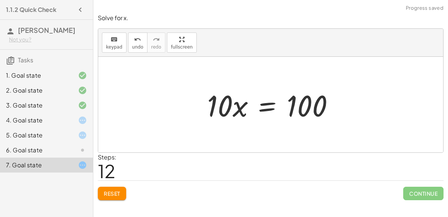
click at [315, 102] on div at bounding box center [273, 104] width 140 height 38
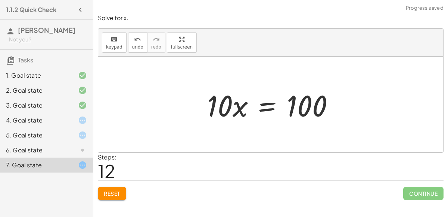
click at [274, 105] on div at bounding box center [273, 104] width 140 height 38
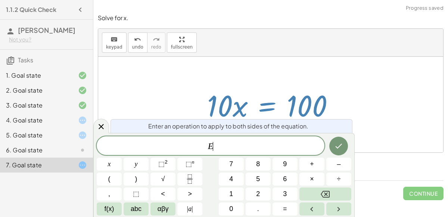
click at [274, 105] on div at bounding box center [273, 104] width 140 height 38
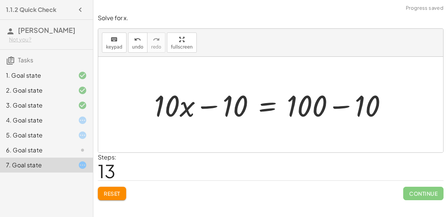
click at [216, 105] on div at bounding box center [273, 104] width 246 height 38
click at [337, 107] on div at bounding box center [273, 104] width 246 height 38
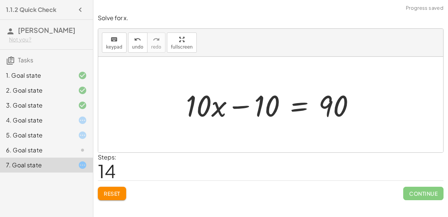
click at [267, 106] on div at bounding box center [273, 104] width 182 height 38
click at [301, 106] on div at bounding box center [273, 104] width 182 height 38
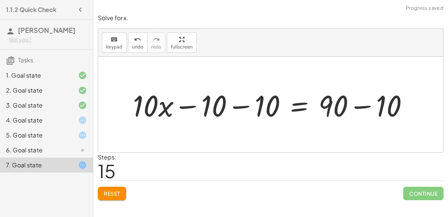
click at [242, 105] on div at bounding box center [273, 104] width 289 height 38
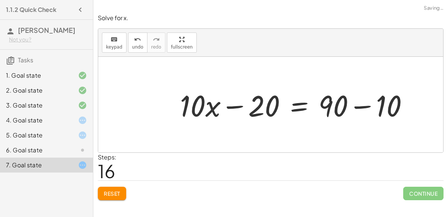
click at [356, 105] on div at bounding box center [297, 104] width 242 height 38
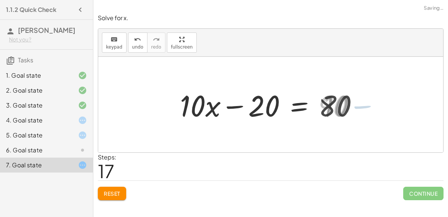
click at [222, 105] on div at bounding box center [272, 104] width 192 height 38
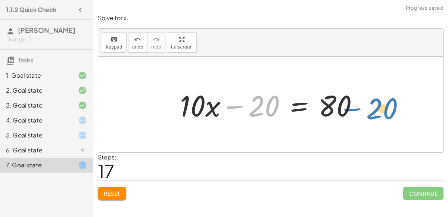
drag, startPoint x: 266, startPoint y: 103, endPoint x: 382, endPoint y: 103, distance: 115.7
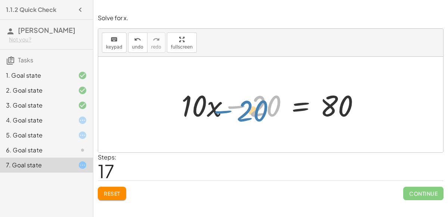
drag, startPoint x: 251, startPoint y: 104, endPoint x: 233, endPoint y: 104, distance: 17.9
click at [233, 104] on div at bounding box center [274, 104] width 192 height 38
drag, startPoint x: 328, startPoint y: 103, endPoint x: 176, endPoint y: 110, distance: 152.1
click at [176, 110] on div "+ · 3 · ( + · 2 · x + 4 ) + · 4 · x = 112 + · 2 · x · 3 + · 4 · 3 + · 4 · x = 1…" at bounding box center [270, 105] width 201 height 42
click at [233, 107] on div at bounding box center [274, 104] width 192 height 38
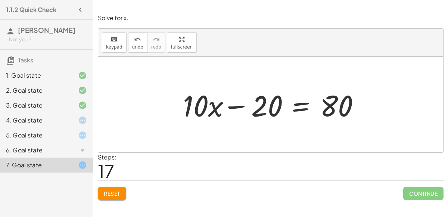
click at [237, 107] on div at bounding box center [274, 104] width 192 height 38
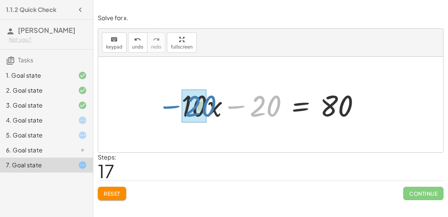
drag, startPoint x: 257, startPoint y: 104, endPoint x: 192, endPoint y: 104, distance: 64.9
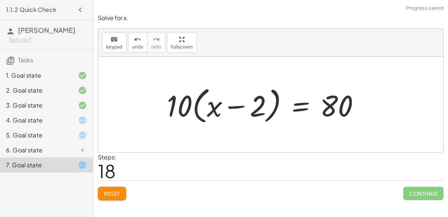
click at [237, 107] on div at bounding box center [266, 104] width 207 height 43
click at [181, 101] on div at bounding box center [266, 104] width 207 height 43
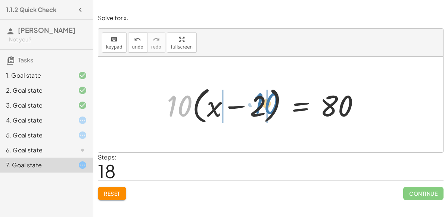
drag, startPoint x: 181, startPoint y: 101, endPoint x: 265, endPoint y: 99, distance: 84.0
click at [265, 99] on div at bounding box center [266, 104] width 207 height 43
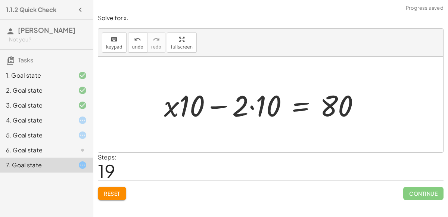
click at [252, 107] on div at bounding box center [264, 104] width 209 height 38
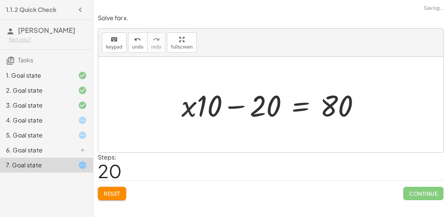
click at [198, 107] on div at bounding box center [274, 104] width 192 height 38
click at [210, 108] on div at bounding box center [274, 104] width 192 height 38
click at [171, 108] on div "+ · 3 · ( + · 2 · x + 4 ) + · 4 · x = 112 + · 2 · x · 3 + · 4 · 3 + · 4 · x = 1…" at bounding box center [270, 105] width 201 height 42
click at [188, 109] on div at bounding box center [274, 104] width 192 height 38
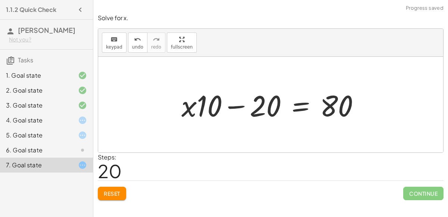
click at [188, 109] on div at bounding box center [274, 104] width 192 height 38
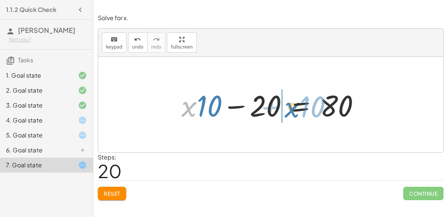
drag, startPoint x: 188, startPoint y: 109, endPoint x: 290, endPoint y: 110, distance: 102.6
click at [290, 110] on div at bounding box center [274, 104] width 192 height 38
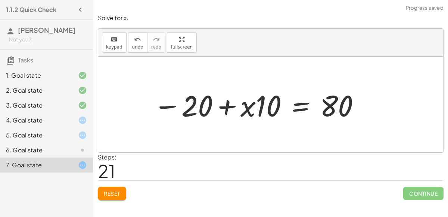
click at [226, 103] on div at bounding box center [257, 104] width 215 height 38
click at [299, 110] on div at bounding box center [257, 104] width 215 height 38
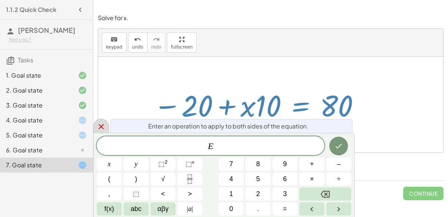
click at [104, 129] on icon at bounding box center [101, 126] width 9 height 9
